Goal: Task Accomplishment & Management: Use online tool/utility

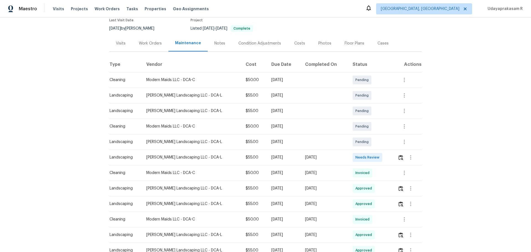
scroll to position [55, 0]
click at [399, 154] on img "button" at bounding box center [401, 156] width 5 height 5
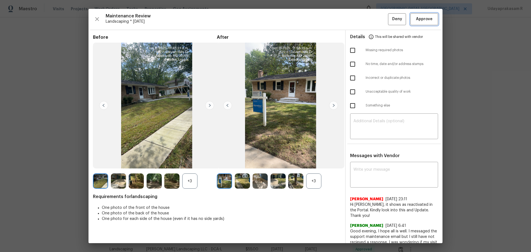
click at [420, 16] on span "Approve" at bounding box center [424, 19] width 17 height 7
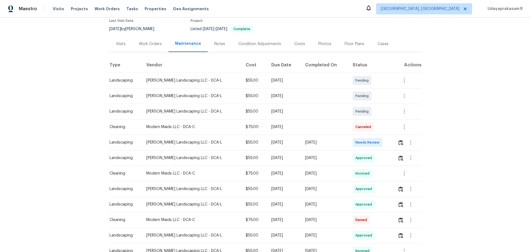
scroll to position [55, 0]
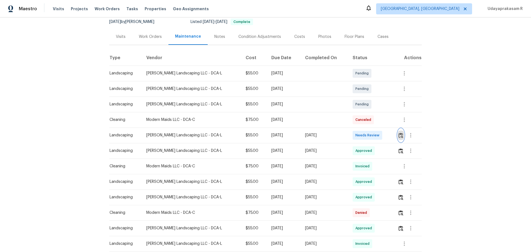
click at [402, 137] on img "button" at bounding box center [401, 135] width 5 height 5
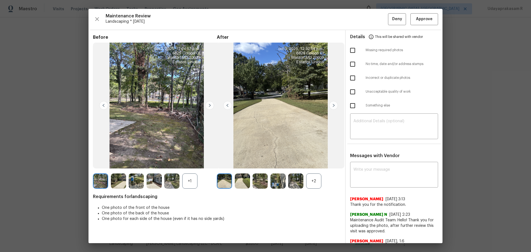
click at [332, 107] on img at bounding box center [333, 105] width 9 height 9
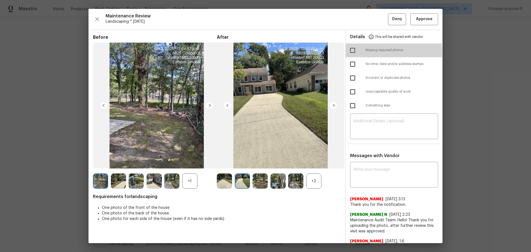
click at [351, 53] on input "checkbox" at bounding box center [353, 51] width 12 height 12
checkbox input "true"
click at [367, 128] on textarea at bounding box center [393, 126] width 81 height 15
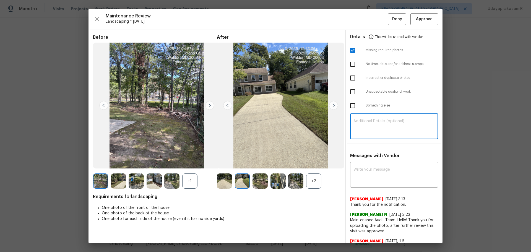
paste textarea "Maintenance Audit Team: Hello! Unfortunately, this landscaping visit completed …"
type textarea "Maintenance Audit Team: Hello! Unfortunately, this landscaping visit completed …"
click at [380, 181] on textarea at bounding box center [393, 175] width 81 height 15
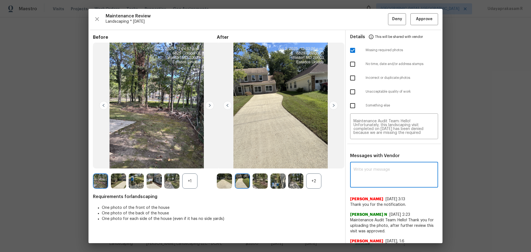
paste textarea "Maintenance Audit Team: Hello! Unfortunately, this landscaping visit completed …"
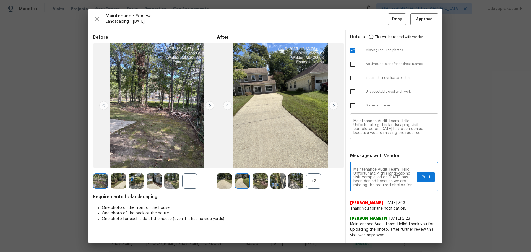
type textarea "Maintenance Audit Team: Hello! Unfortunately, this landscaping visit completed …"
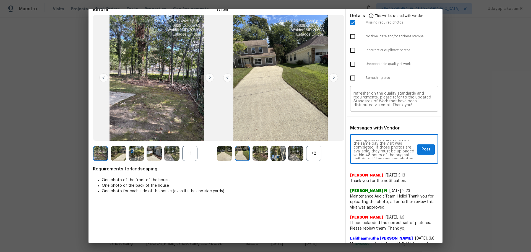
scroll to position [44, 0]
click at [422, 152] on span "Post" at bounding box center [426, 149] width 9 height 7
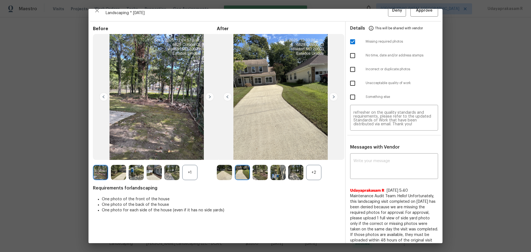
scroll to position [0, 0]
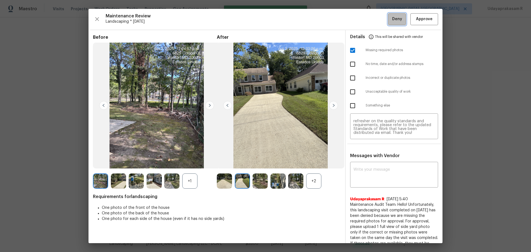
click at [392, 19] on span "Deny" at bounding box center [397, 19] width 10 height 7
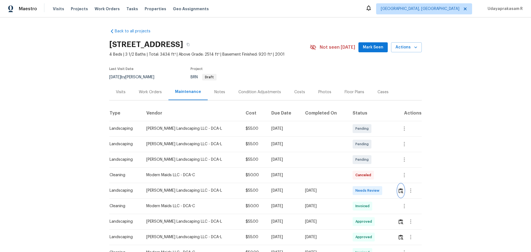
click at [399, 191] on img "button" at bounding box center [401, 190] width 5 height 5
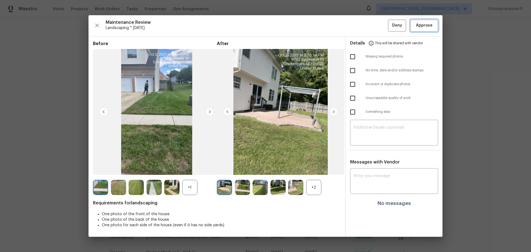
click at [427, 30] on button "Approve" at bounding box center [424, 26] width 28 height 12
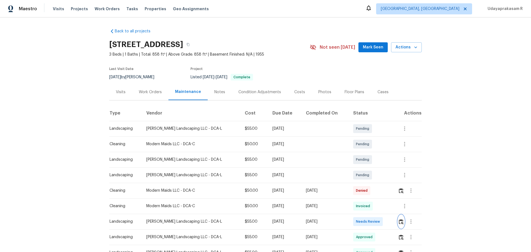
click at [399, 220] on img "button" at bounding box center [401, 221] width 5 height 5
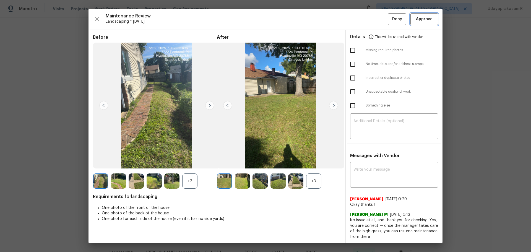
click at [422, 15] on button "Approve" at bounding box center [424, 19] width 28 height 12
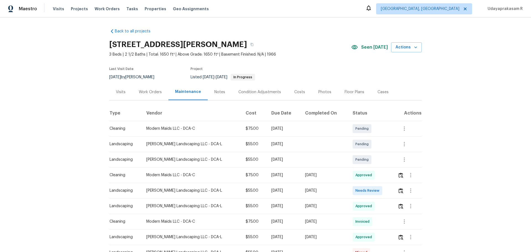
scroll to position [83, 0]
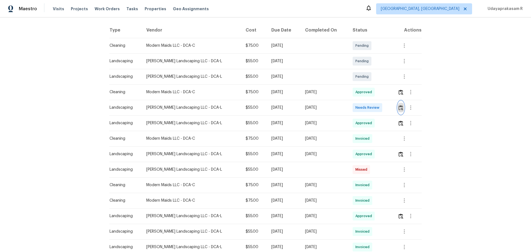
click at [399, 107] on img "button" at bounding box center [401, 107] width 5 height 5
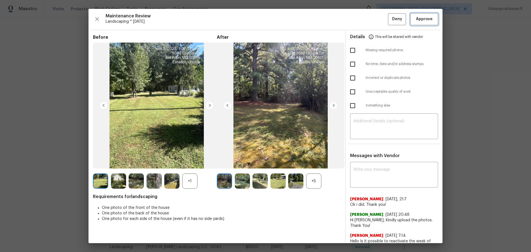
click at [420, 17] on span "Approve" at bounding box center [424, 19] width 17 height 7
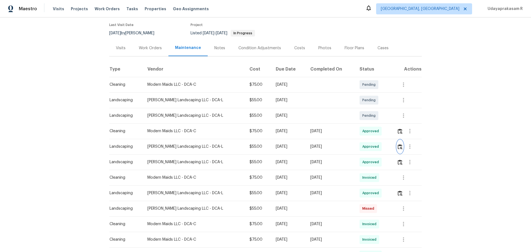
scroll to position [0, 0]
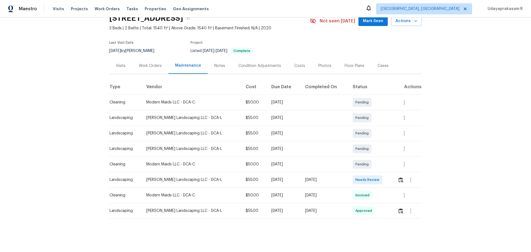
scroll to position [30, 0]
click at [399, 178] on img "button" at bounding box center [401, 179] width 5 height 5
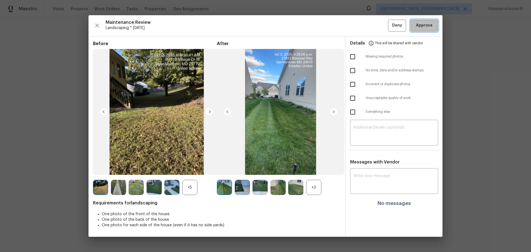
click at [431, 26] on span "Approve" at bounding box center [424, 25] width 17 height 7
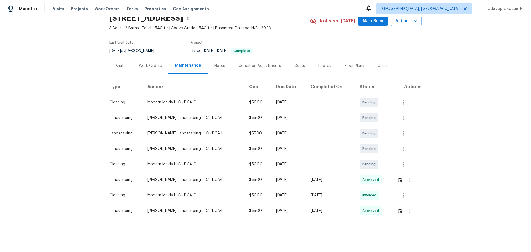
click at [457, 149] on div "Back to all projects [STREET_ADDRESS] 3 Beds | 2 Baths | Total: 1540 ft² | Abov…" at bounding box center [265, 134] width 531 height 235
